Goal: Complete application form: Complete application form

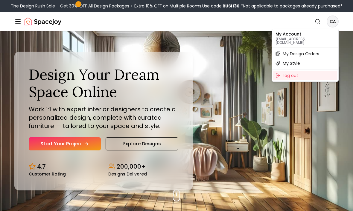
click at [295, 63] on div "My Style" at bounding box center [305, 64] width 64 height 10
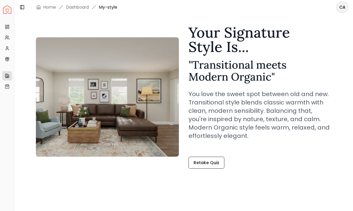
scroll to position [23, 0]
click at [217, 164] on link "Retake Quiz" at bounding box center [206, 163] width 36 height 12
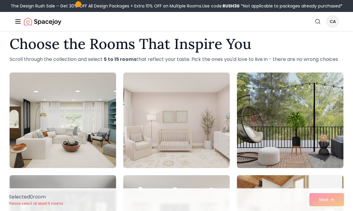
click at [57, 141] on img at bounding box center [63, 121] width 106 height 96
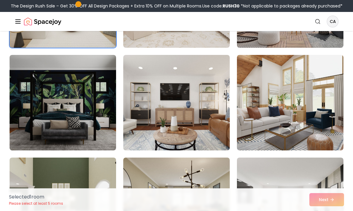
scroll to position [146, 0]
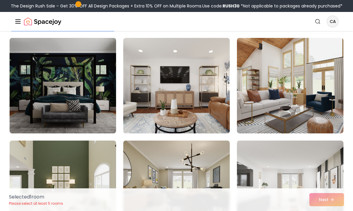
click at [313, 96] on img at bounding box center [290, 86] width 106 height 96
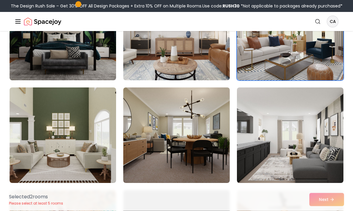
scroll to position [200, 0]
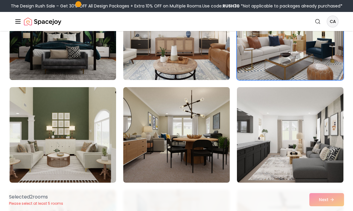
click at [34, 147] on img at bounding box center [63, 135] width 106 height 96
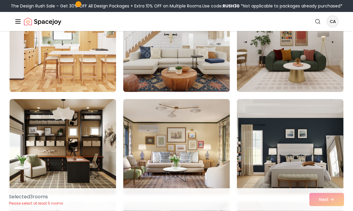
scroll to position [702, 0]
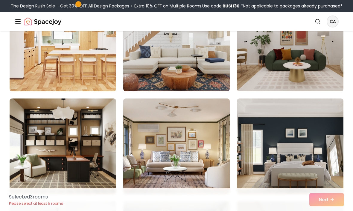
click at [206, 157] on img at bounding box center [176, 147] width 106 height 96
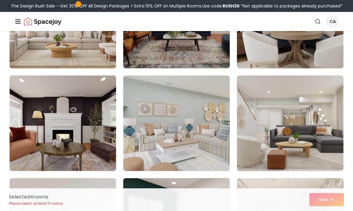
scroll to position [1040, 0]
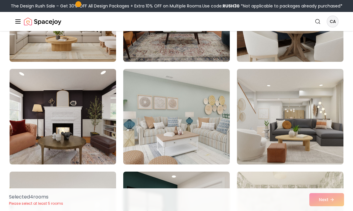
click at [210, 134] on img at bounding box center [176, 117] width 106 height 96
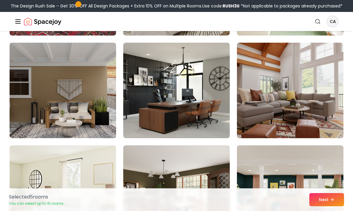
click at [318, 107] on img at bounding box center [290, 91] width 106 height 96
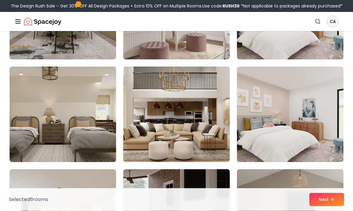
scroll to position [2276, 0]
click at [207, 127] on img at bounding box center [176, 115] width 106 height 96
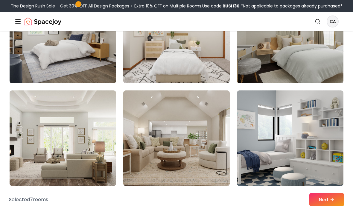
scroll to position [3026, 0]
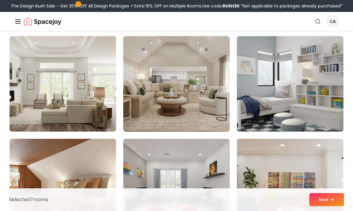
click at [196, 100] on img at bounding box center [176, 84] width 106 height 96
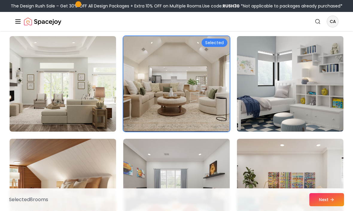
click at [82, 105] on img at bounding box center [63, 84] width 106 height 96
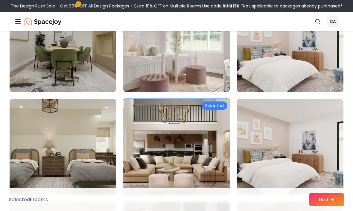
scroll to position [2227, 0]
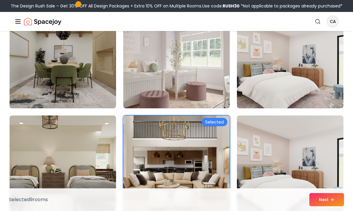
click at [218, 123] on div "Selected" at bounding box center [214, 122] width 26 height 8
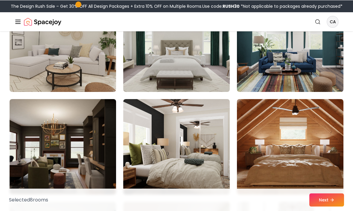
scroll to position [1935, 0]
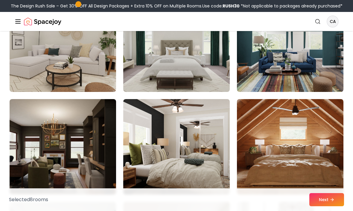
click at [331, 200] on icon at bounding box center [331, 200] width 3 height 0
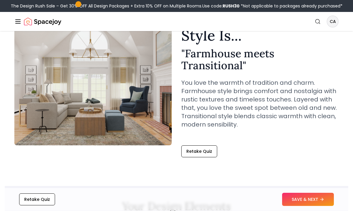
scroll to position [53, 0]
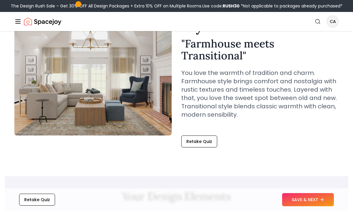
click at [308, 206] on button "SAVE & NEXT" at bounding box center [308, 199] width 52 height 13
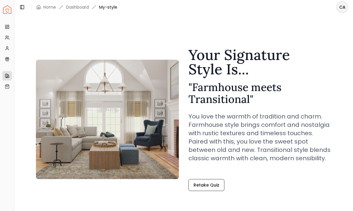
click at [9, 11] on img "Spacejoy" at bounding box center [7, 9] width 8 height 8
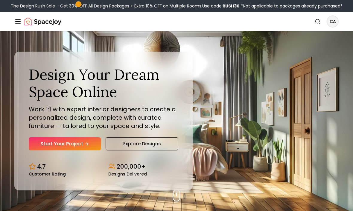
click at [73, 151] on link "Start Your Project" at bounding box center [65, 143] width 72 height 13
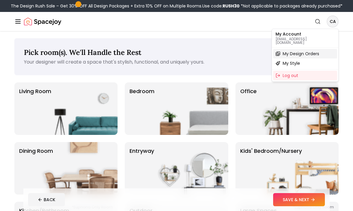
click at [313, 51] on span "My Design Orders" at bounding box center [300, 54] width 36 height 6
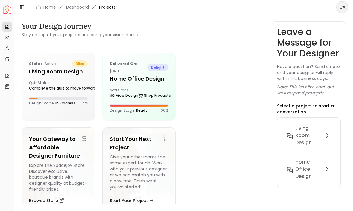
click at [73, 82] on div "Quiz Status: Complete the quiz to move forward" at bounding box center [58, 87] width 59 height 12
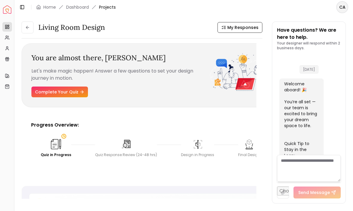
scroll to position [334, 0]
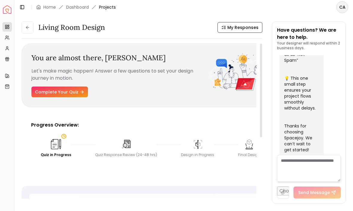
click at [72, 94] on link "Complete Your Quiz" at bounding box center [59, 92] width 56 height 11
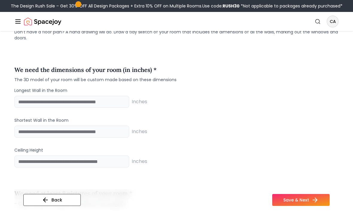
scroll to position [486, 0]
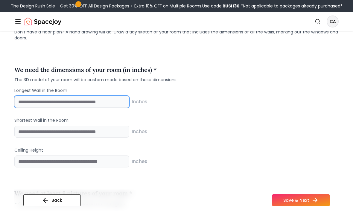
click at [89, 100] on input "number" at bounding box center [71, 102] width 115 height 12
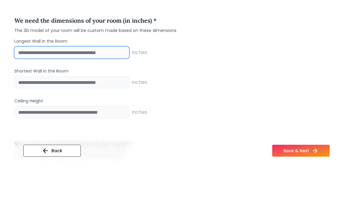
type input "***"
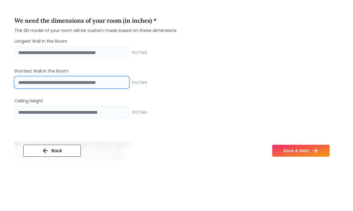
click at [69, 126] on input "number" at bounding box center [71, 132] width 115 height 12
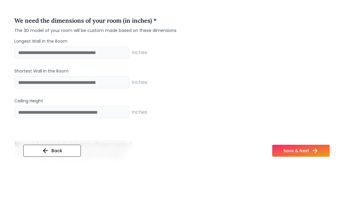
scroll to position [535, 0]
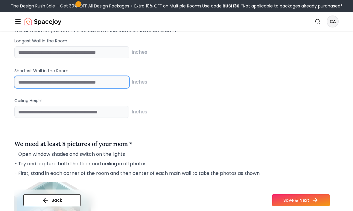
type input "**"
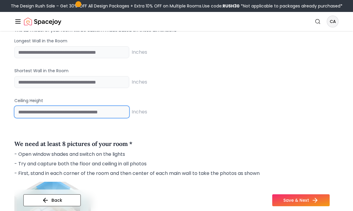
click at [42, 112] on input "number" at bounding box center [71, 112] width 115 height 12
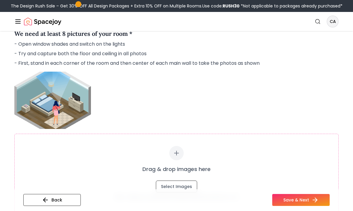
scroll to position [643, 0]
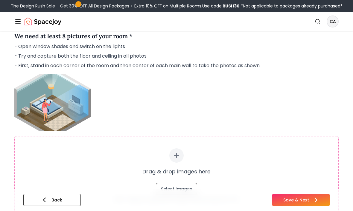
type input "***"
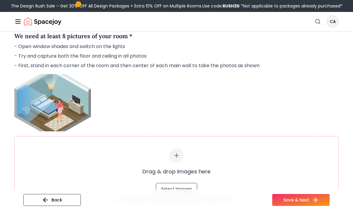
click at [184, 190] on button "Select Images" at bounding box center [176, 189] width 41 height 12
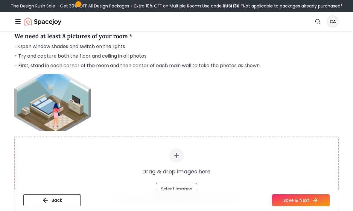
click at [181, 194] on button "Select Images" at bounding box center [176, 189] width 41 height 12
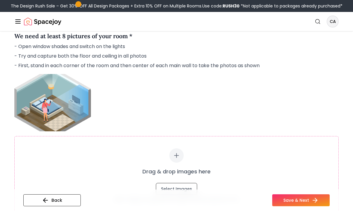
click at [324, 122] on div "Drag & drop images here Select Images [5KB - 25MB per image | Max 20 images | J…" at bounding box center [176, 148] width 324 height 149
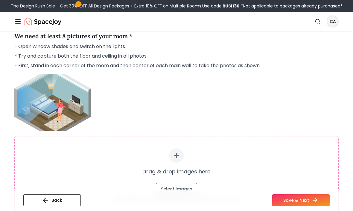
click at [179, 157] on icon at bounding box center [176, 155] width 7 height 7
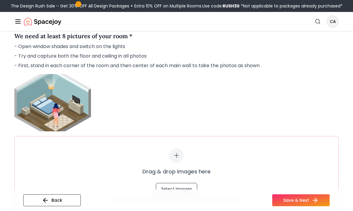
type input "**********"
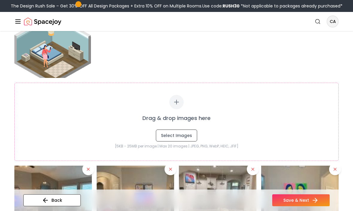
scroll to position [695, 0]
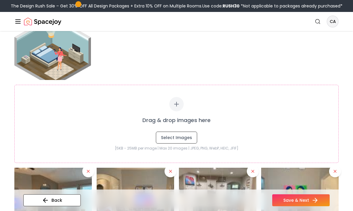
click at [183, 106] on div at bounding box center [176, 104] width 14 height 14
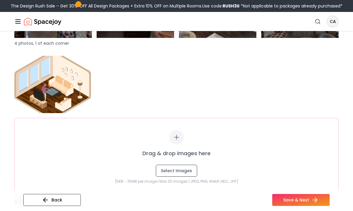
scroll to position [984, 0]
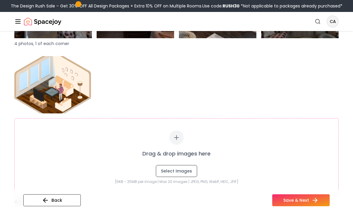
click at [179, 170] on button "Select Images" at bounding box center [176, 171] width 41 height 12
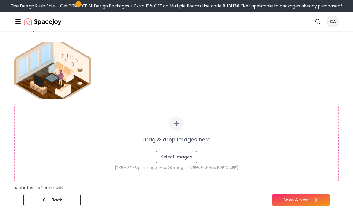
scroll to position [1005, 0]
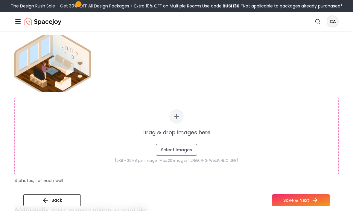
click at [180, 119] on div at bounding box center [176, 116] width 14 height 14
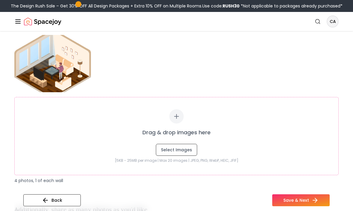
click at [179, 122] on div at bounding box center [176, 116] width 14 height 14
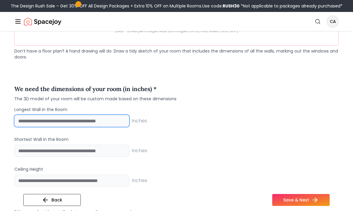
click at [93, 120] on input "number" at bounding box center [71, 121] width 115 height 12
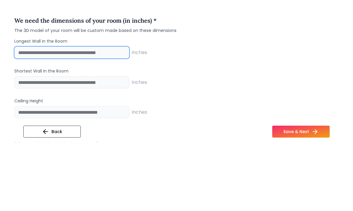
type input "***"
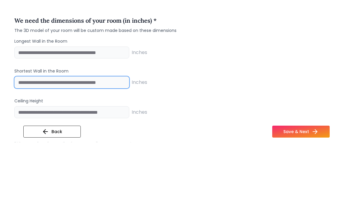
click at [81, 145] on input "number" at bounding box center [71, 151] width 115 height 12
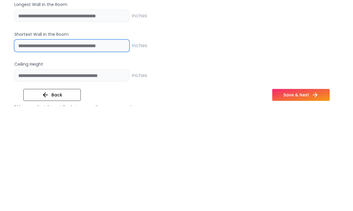
type input "**"
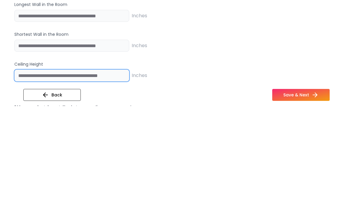
click at [94, 175] on input "number" at bounding box center [71, 181] width 115 height 12
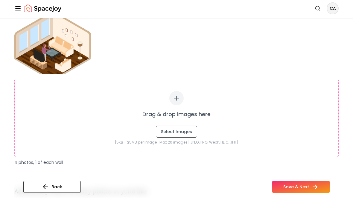
scroll to position [1007, 0]
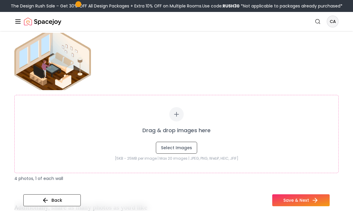
type input "***"
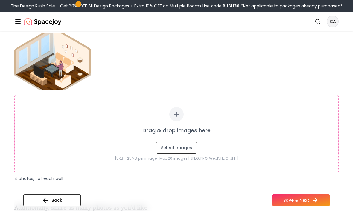
click at [178, 117] on icon at bounding box center [176, 114] width 7 height 7
type input "**********"
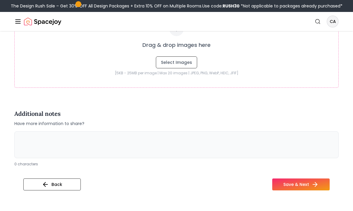
click at [129, 151] on textarea at bounding box center [176, 144] width 324 height 27
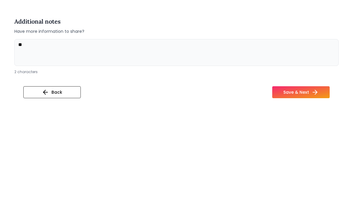
type textarea "*"
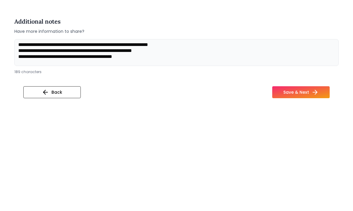
type textarea "**********"
click at [309, 179] on button "Save & Next" at bounding box center [300, 185] width 57 height 12
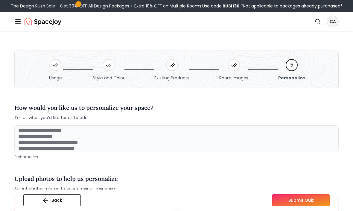
scroll to position [12, 0]
click at [123, 140] on textarea at bounding box center [176, 138] width 324 height 27
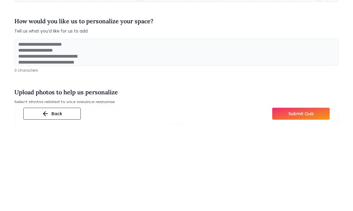
click at [54, 125] on textarea at bounding box center [176, 138] width 324 height 27
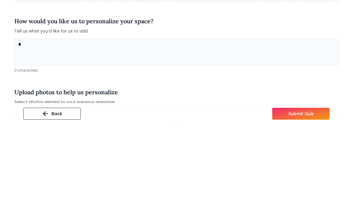
scroll to position [0, 0]
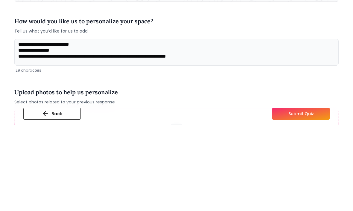
type textarea "**********"
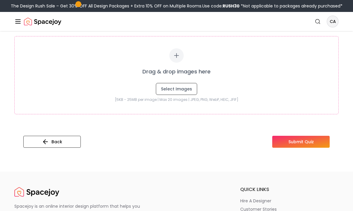
scroll to position [161, 0]
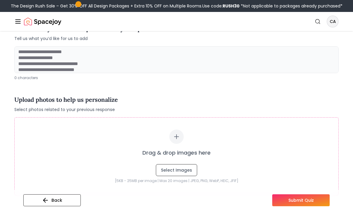
scroll to position [81, 0]
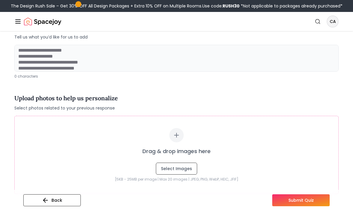
click at [179, 134] on icon at bounding box center [176, 135] width 7 height 7
type input "**********"
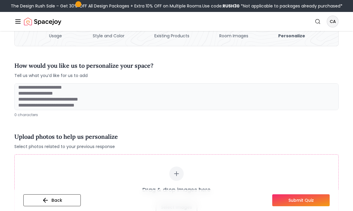
scroll to position [12, 0]
click at [122, 109] on textarea at bounding box center [176, 96] width 324 height 27
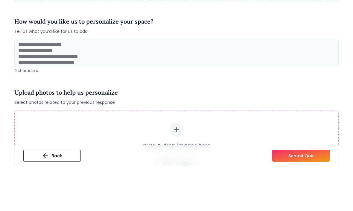
click at [138, 84] on textarea at bounding box center [176, 97] width 324 height 27
click at [136, 84] on textarea at bounding box center [176, 97] width 324 height 27
click at [107, 84] on textarea at bounding box center [176, 97] width 324 height 27
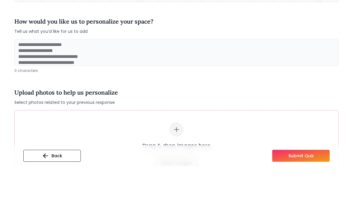
click at [69, 84] on textarea at bounding box center [176, 97] width 324 height 27
click at [320, 84] on textarea at bounding box center [176, 97] width 324 height 27
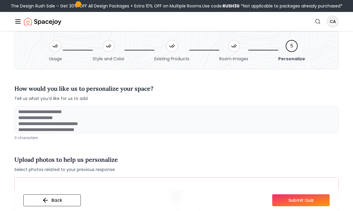
scroll to position [0, 0]
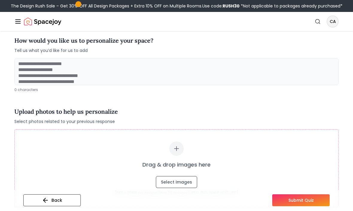
click at [97, 75] on textarea at bounding box center [176, 71] width 324 height 27
click at [96, 75] on textarea at bounding box center [176, 72] width 324 height 27
click at [92, 76] on textarea at bounding box center [176, 72] width 324 height 27
click at [95, 73] on textarea at bounding box center [176, 72] width 324 height 27
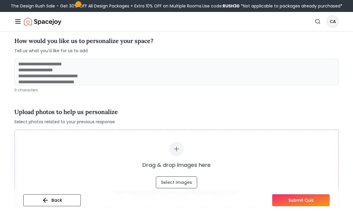
click at [95, 73] on textarea at bounding box center [176, 72] width 324 height 27
click at [61, 76] on textarea at bounding box center [176, 72] width 324 height 27
click at [338, 51] on div "Usage Style and Color Existing Products Room Images 5 Personalize How would you…" at bounding box center [176, 196] width 353 height 465
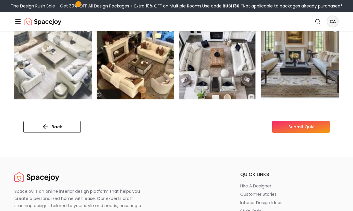
scroll to position [342, 0]
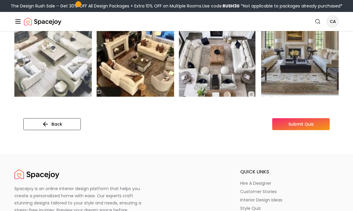
click at [301, 125] on button "Submit Quiz" at bounding box center [300, 125] width 57 height 12
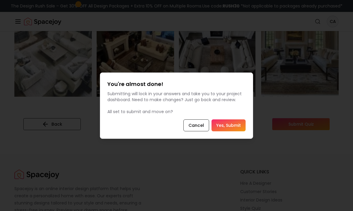
click at [228, 131] on button "Yes, Submit" at bounding box center [228, 126] width 34 height 12
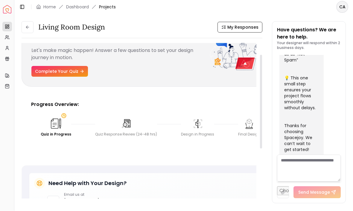
scroll to position [21, 0]
click at [69, 66] on link "Complete Your Quiz" at bounding box center [59, 71] width 56 height 11
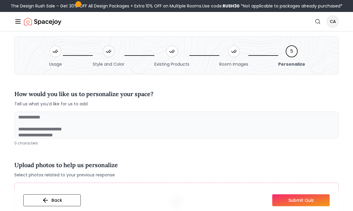
click at [88, 126] on textarea at bounding box center [176, 125] width 324 height 27
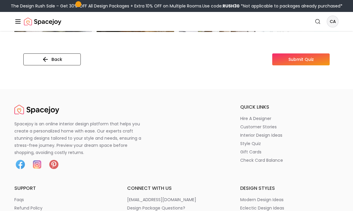
scroll to position [408, 0]
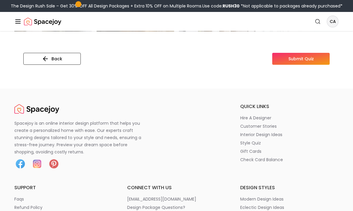
type textarea "**********"
click at [313, 64] on button "Submit Quiz" at bounding box center [300, 59] width 57 height 12
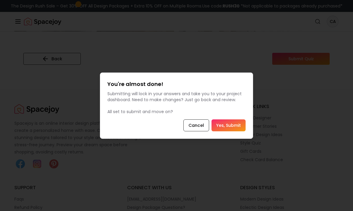
click at [230, 131] on button "Yes, Submit" at bounding box center [228, 126] width 34 height 12
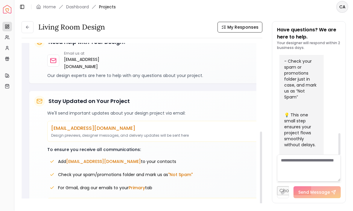
scroll to position [170, 0]
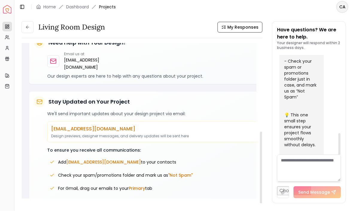
click at [107, 160] on span "[EMAIL_ADDRESS][DOMAIN_NAME]" at bounding box center [103, 163] width 75 height 6
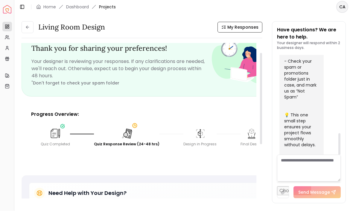
scroll to position [18, 0]
